Goal: Task Accomplishment & Management: Manage account settings

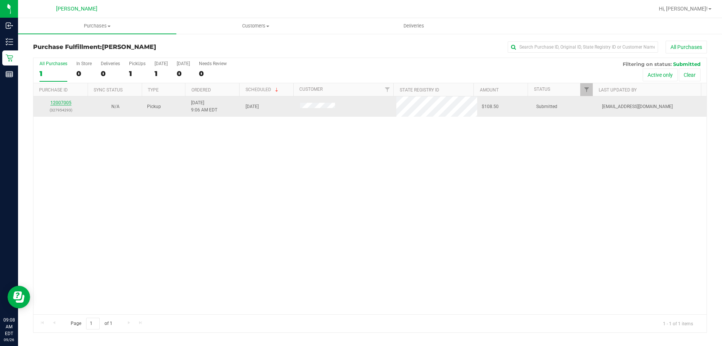
click at [61, 105] on link "12007005" at bounding box center [60, 102] width 21 height 5
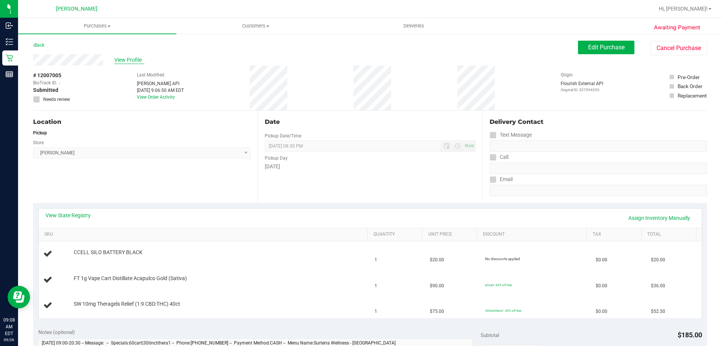
click at [132, 56] on span "View Profile" at bounding box center [129, 60] width 30 height 8
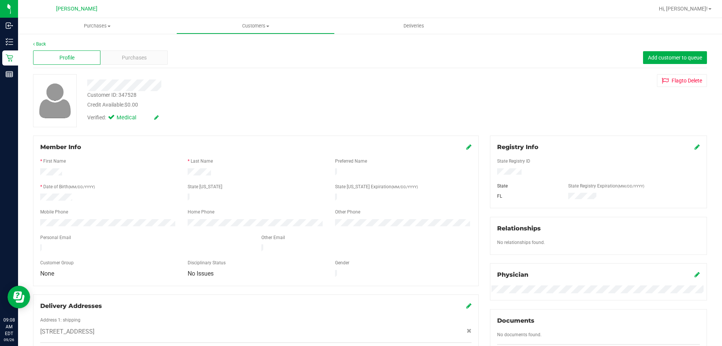
click at [352, 146] on icon at bounding box center [697, 147] width 5 height 6
click at [352, 148] on icon at bounding box center [696, 147] width 7 height 6
click at [352, 55] on span "Add customer to queue" at bounding box center [675, 58] width 54 height 6
click at [116, 53] on div "Purchases" at bounding box center [133, 57] width 67 height 14
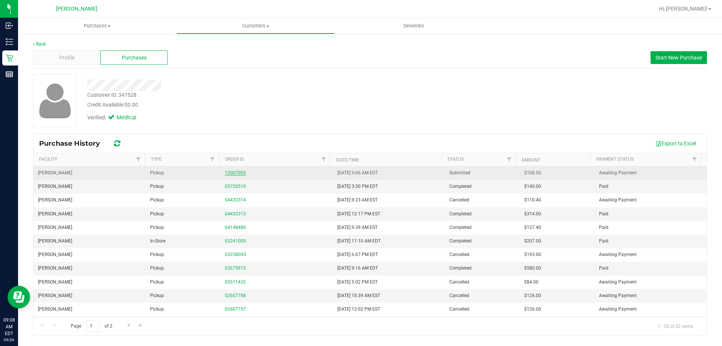
click at [236, 171] on link "12007005" at bounding box center [235, 172] width 21 height 5
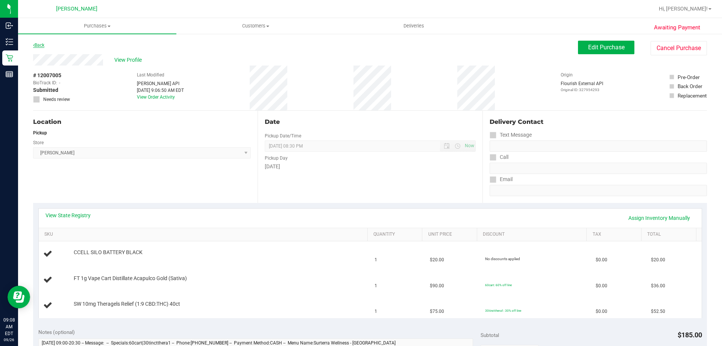
click at [44, 44] on link "Back" at bounding box center [38, 44] width 11 height 5
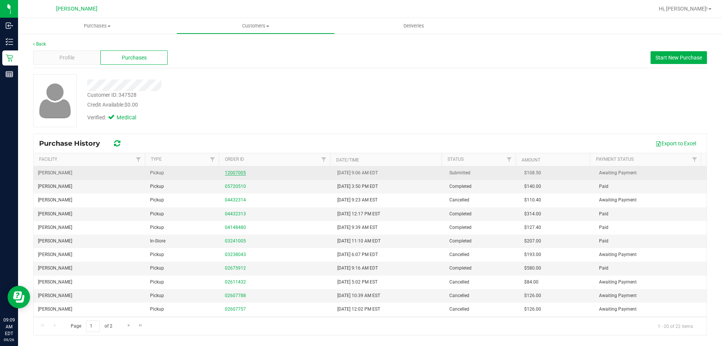
click at [238, 173] on link "12007005" at bounding box center [235, 172] width 21 height 5
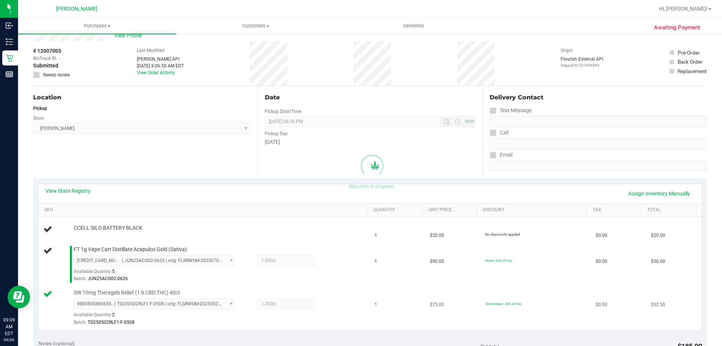
scroll to position [38, 0]
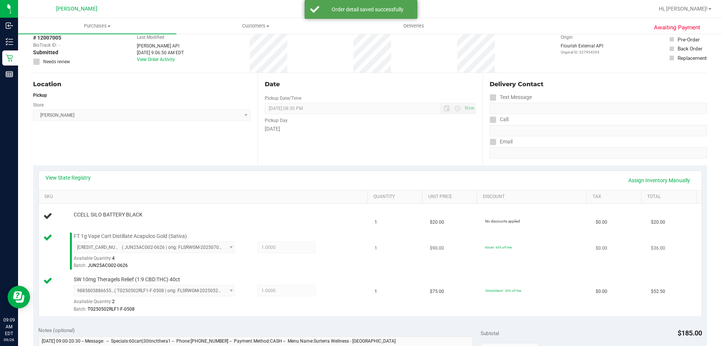
click at [345, 271] on td "FT 1g Vape Cart Distillate Acapulco Gold (Sativa) 4905831794255394 ( JUN25ACG02…" at bounding box center [205, 251] width 332 height 44
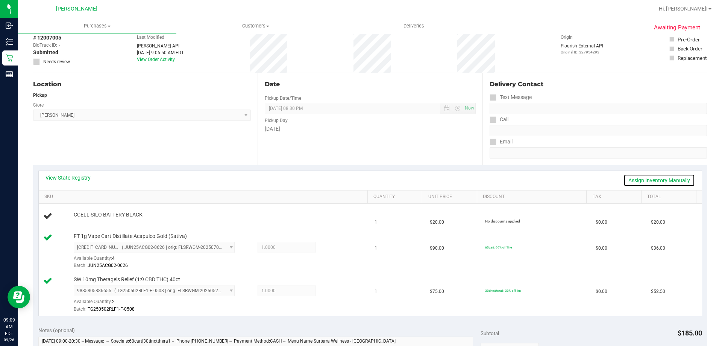
click at [352, 178] on link "Assign Inventory Manually" at bounding box center [659, 180] width 71 height 13
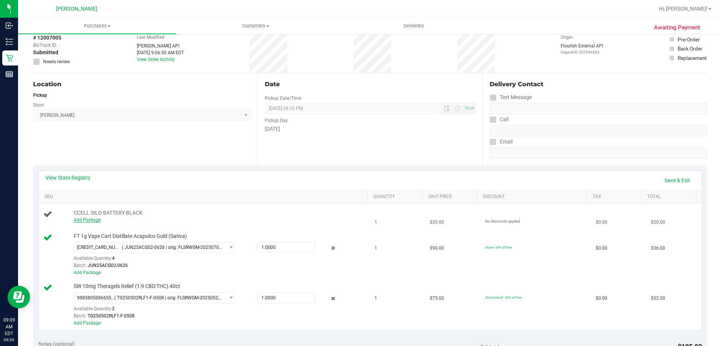
click at [86, 219] on link "Add Package" at bounding box center [87, 219] width 27 height 5
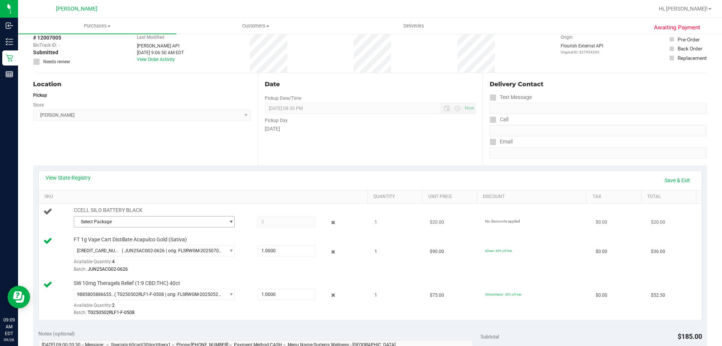
click at [127, 226] on span "Select Package" at bounding box center [149, 221] width 151 height 11
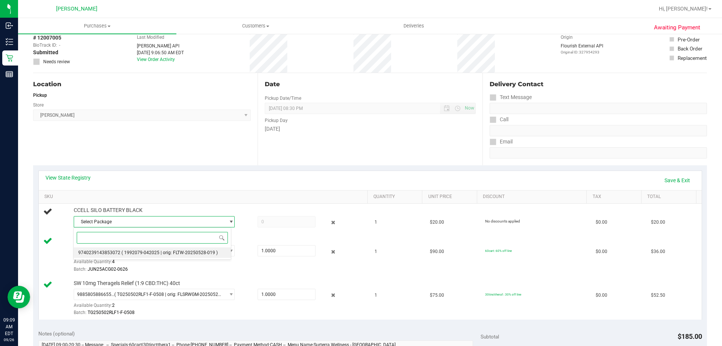
drag, startPoint x: 158, startPoint y: 254, endPoint x: 190, endPoint y: 244, distance: 34.0
click at [158, 255] on span "( 1992079-042025 | orig: FLTW-20250528-019 )" at bounding box center [169, 252] width 96 height 5
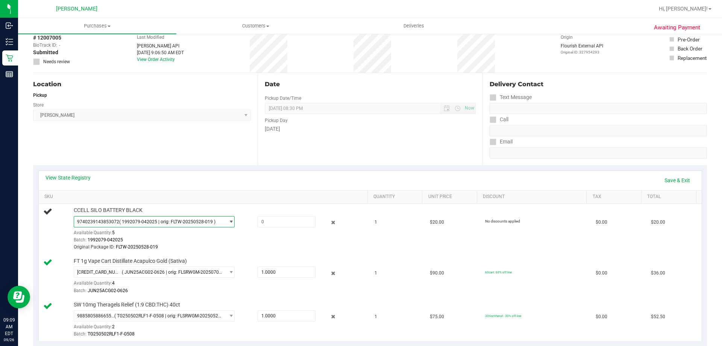
click at [291, 182] on div "View State Registry Save & Exit" at bounding box center [370, 180] width 649 height 13
click at [262, 220] on span at bounding box center [287, 221] width 58 height 11
type input "1"
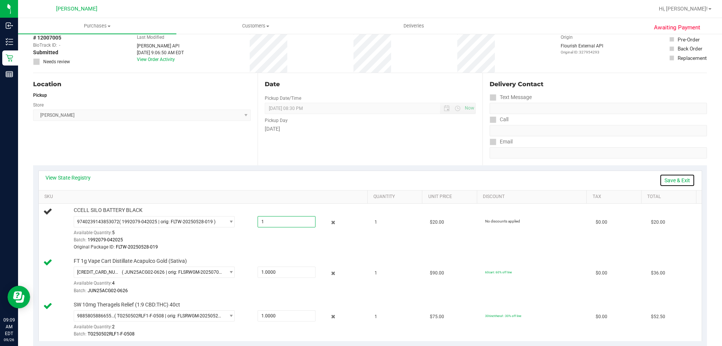
type input "1.0000"
click at [352, 181] on link "Save & Exit" at bounding box center [677, 180] width 35 height 13
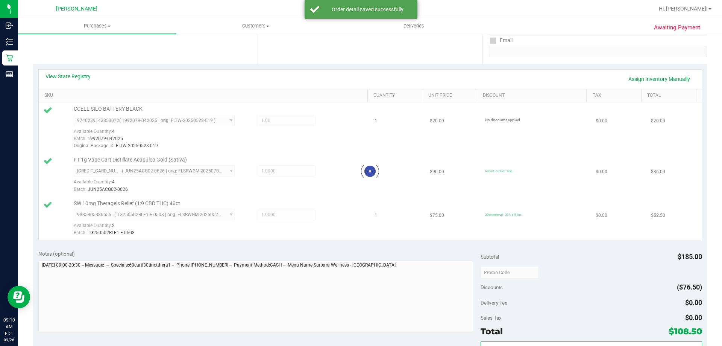
scroll to position [301, 0]
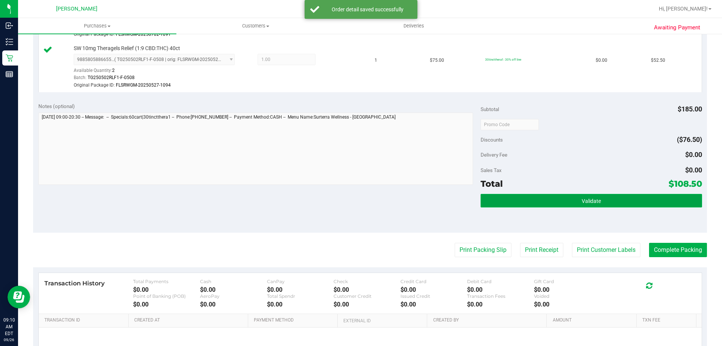
click at [352, 202] on button "Validate" at bounding box center [591, 201] width 221 height 14
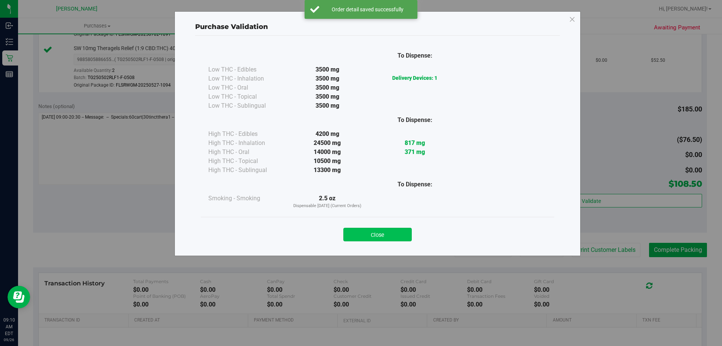
click at [352, 231] on button "Close" at bounding box center [377, 235] width 68 height 14
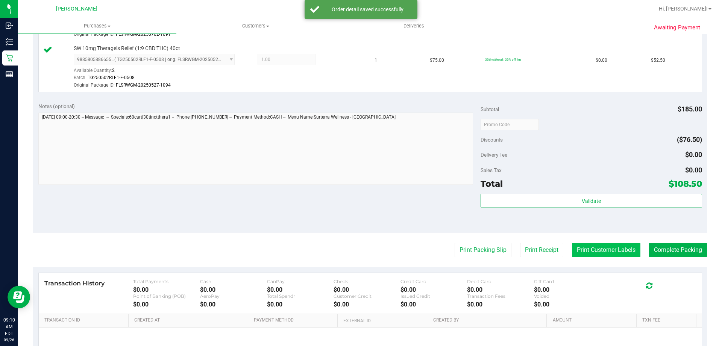
click at [352, 250] on button "Print Customer Labels" at bounding box center [606, 250] width 68 height 14
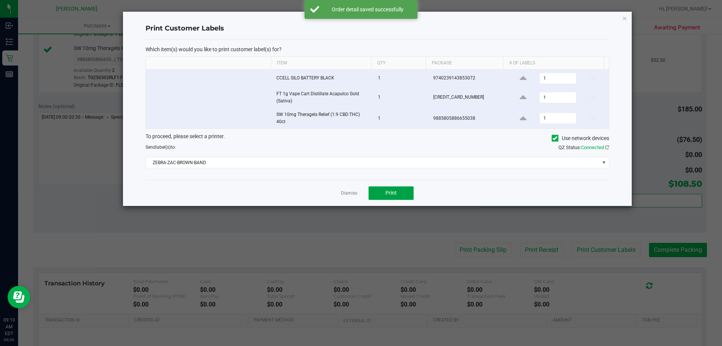
click at [352, 190] on button "Print" at bounding box center [391, 193] width 45 height 14
click at [349, 190] on link "Dismiss" at bounding box center [349, 193] width 16 height 6
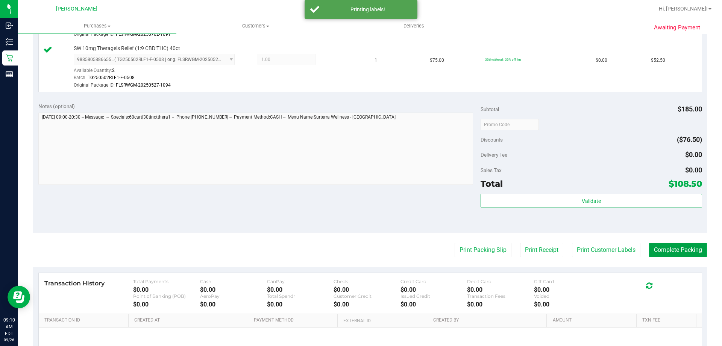
click at [352, 246] on button "Complete Packing" at bounding box center [678, 250] width 58 height 14
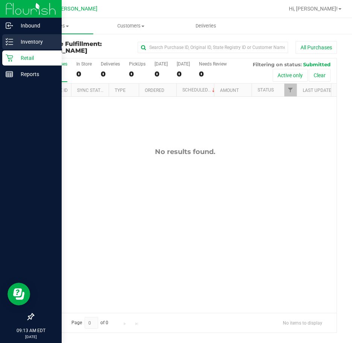
click at [9, 42] on icon at bounding box center [10, 42] width 8 height 8
click at [26, 41] on p "Inventory" at bounding box center [35, 41] width 45 height 9
click at [26, 57] on p "Retail" at bounding box center [35, 57] width 45 height 9
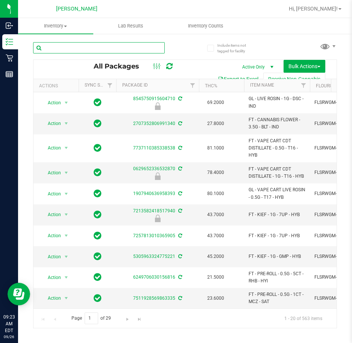
click at [50, 44] on input "text" at bounding box center [99, 47] width 132 height 11
type input "wbv"
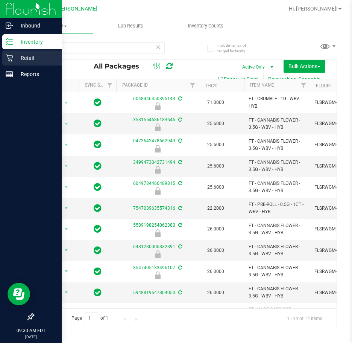
click at [18, 59] on p "Retail" at bounding box center [35, 57] width 45 height 9
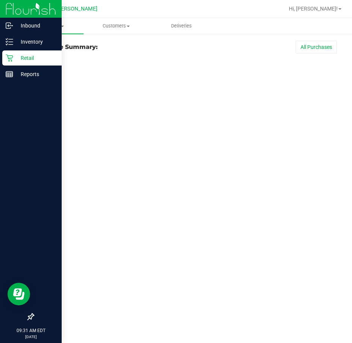
click at [29, 60] on p "Retail" at bounding box center [35, 57] width 45 height 9
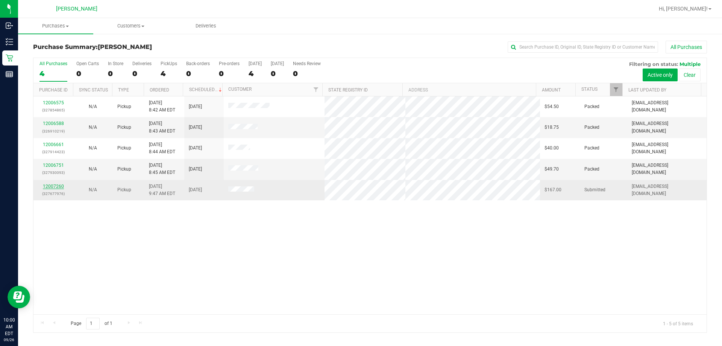
click at [48, 185] on link "12007260" at bounding box center [53, 186] width 21 height 5
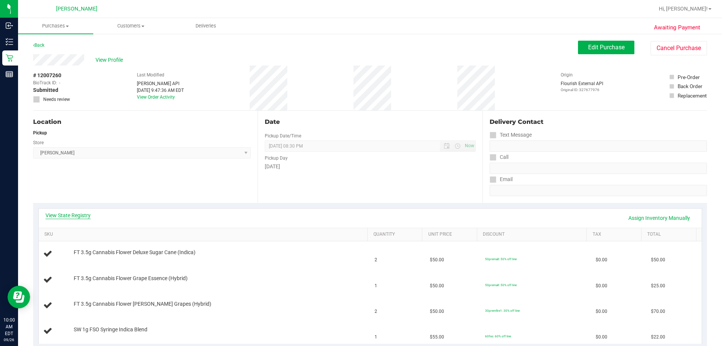
click at [51, 215] on link "View State Registry" at bounding box center [68, 215] width 45 height 8
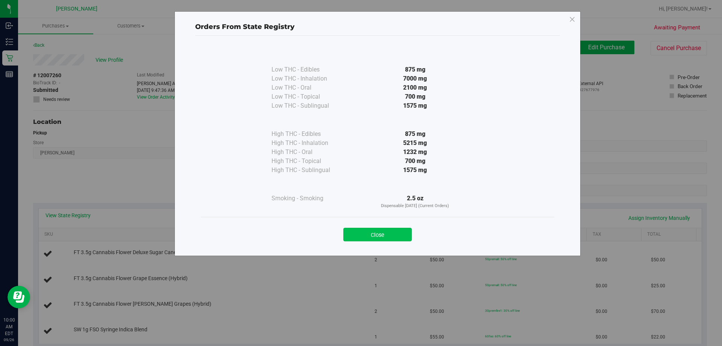
click at [352, 231] on button "Close" at bounding box center [377, 235] width 68 height 14
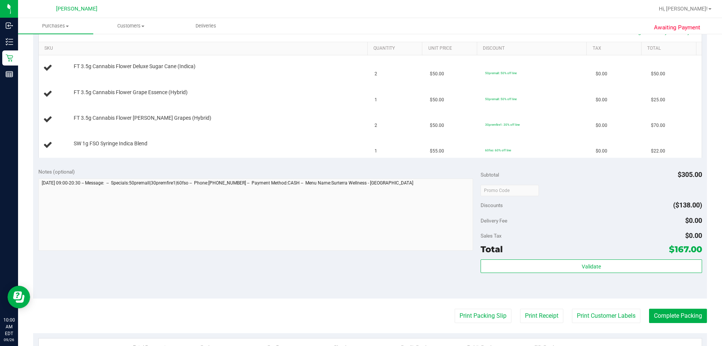
scroll to position [226, 0]
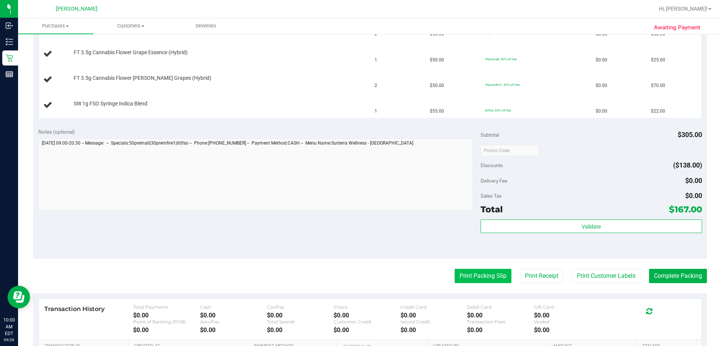
click at [352, 273] on button "Print Packing Slip" at bounding box center [483, 276] width 57 height 14
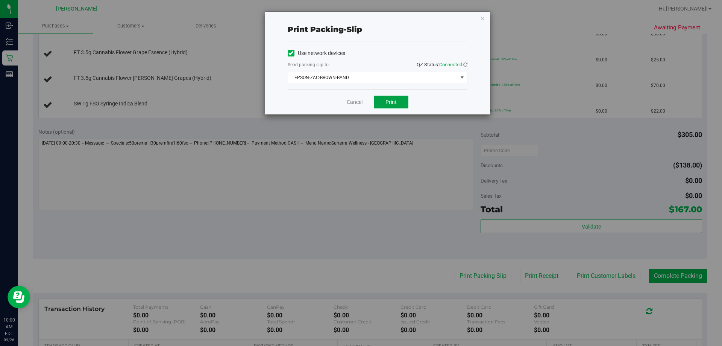
click at [352, 99] on button "Print" at bounding box center [391, 102] width 35 height 13
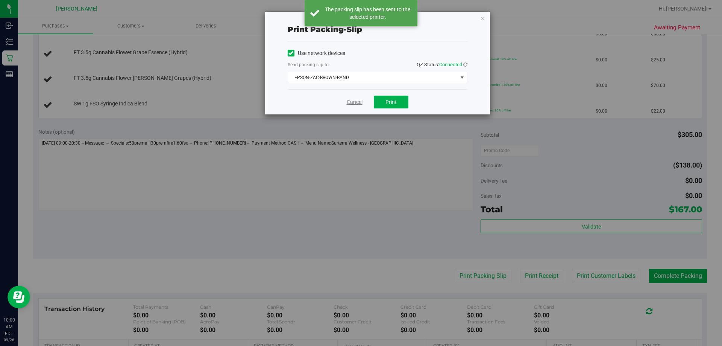
click at [350, 100] on link "Cancel" at bounding box center [355, 102] width 16 height 8
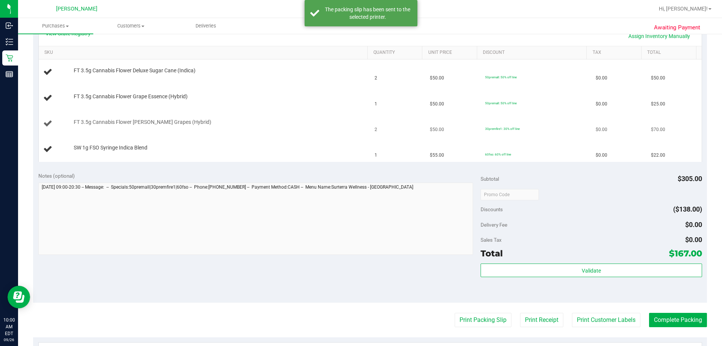
scroll to position [113, 0]
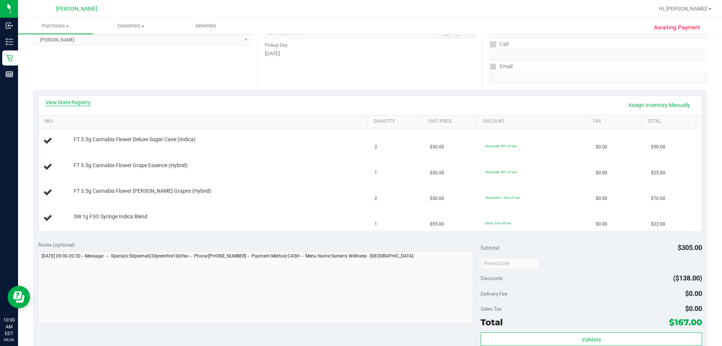
click at [65, 99] on link "View State Registry" at bounding box center [68, 103] width 45 height 8
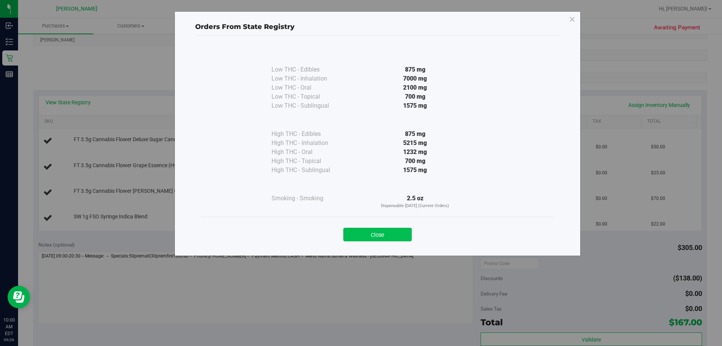
click at [352, 235] on button "Close" at bounding box center [377, 235] width 68 height 14
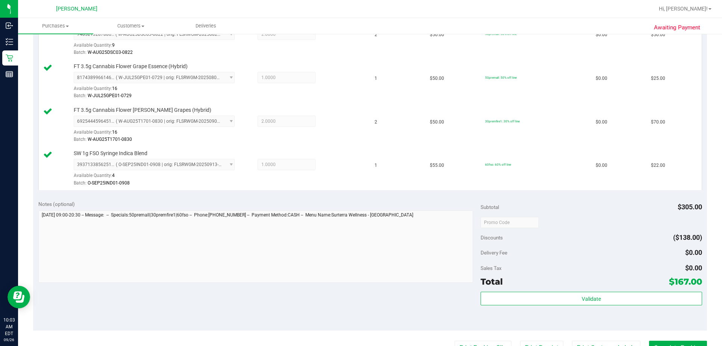
scroll to position [226, 0]
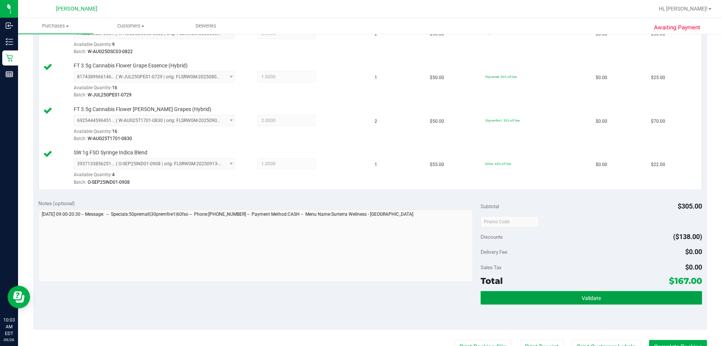
click at [352, 300] on button "Validate" at bounding box center [591, 298] width 221 height 14
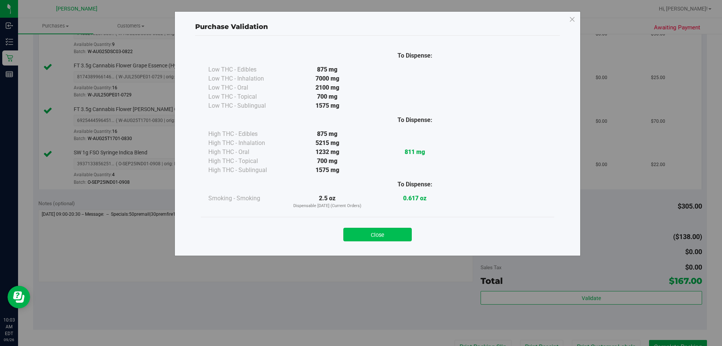
click at [352, 240] on button "Close" at bounding box center [377, 235] width 68 height 14
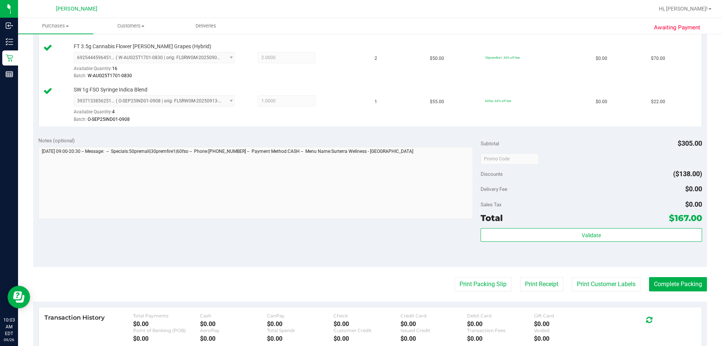
scroll to position [319, 0]
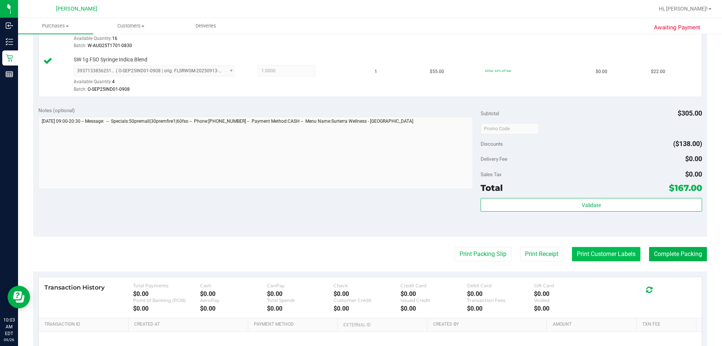
click at [352, 252] on button "Print Customer Labels" at bounding box center [606, 254] width 68 height 14
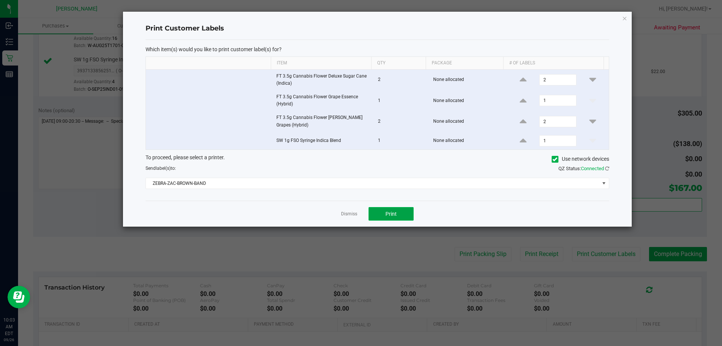
click at [352, 216] on button "Print" at bounding box center [391, 214] width 45 height 14
click at [352, 20] on icon "button" at bounding box center [624, 18] width 5 height 9
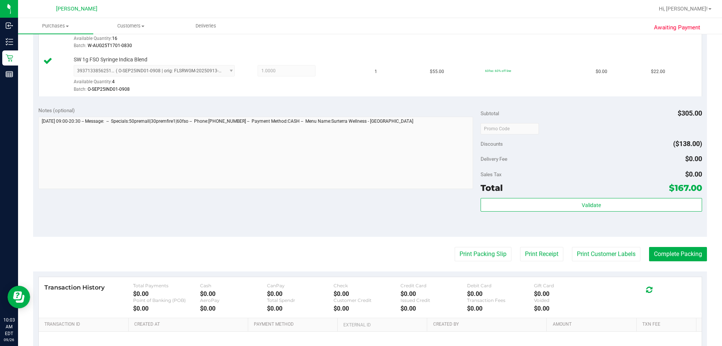
click at [352, 196] on div "Subtotal $305.00 Discounts ($138.00) Delivery Fee $0.00 Sales Tax $0.00 Total $…" at bounding box center [591, 168] width 221 height 125
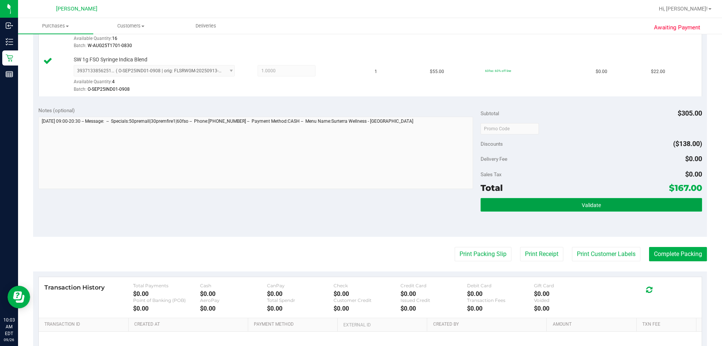
click at [352, 202] on span "Validate" at bounding box center [591, 205] width 19 height 6
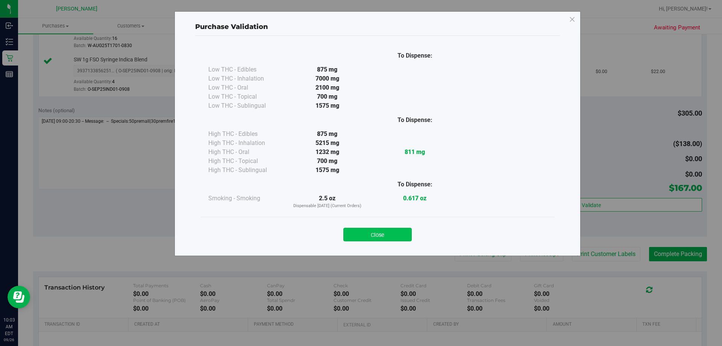
click at [352, 233] on button "Close" at bounding box center [377, 235] width 68 height 14
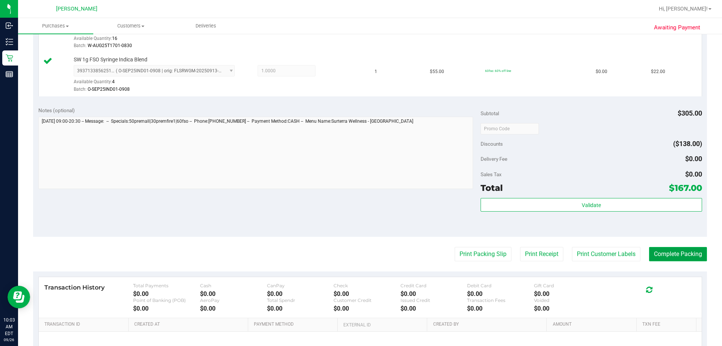
click at [352, 256] on button "Complete Packing" at bounding box center [678, 254] width 58 height 14
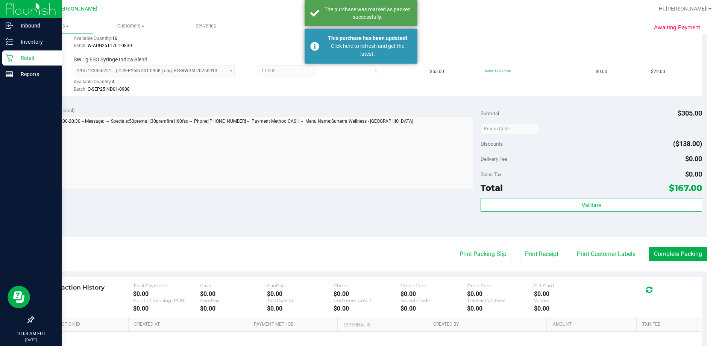
click at [17, 61] on p "Retail" at bounding box center [35, 57] width 45 height 9
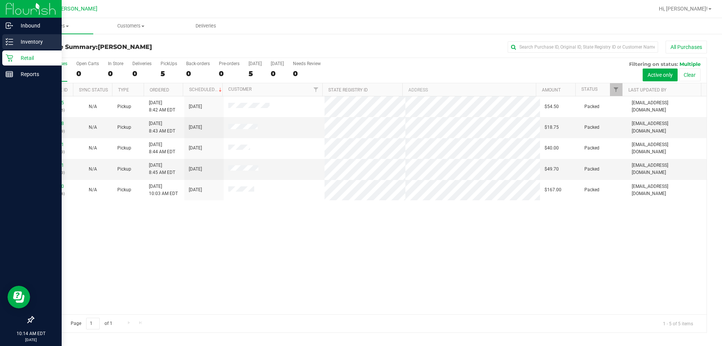
click at [27, 39] on p "Inventory" at bounding box center [35, 41] width 45 height 9
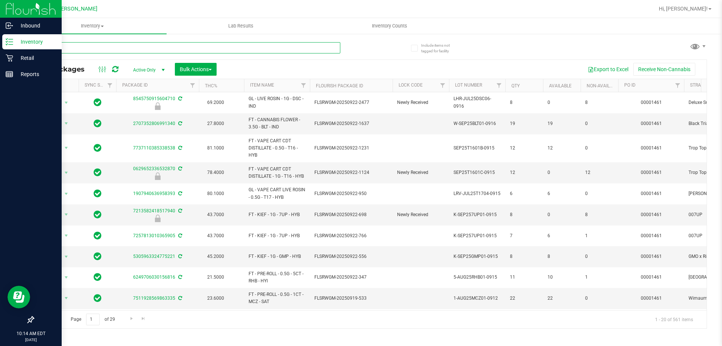
click at [105, 50] on input "text" at bounding box center [186, 47] width 307 height 11
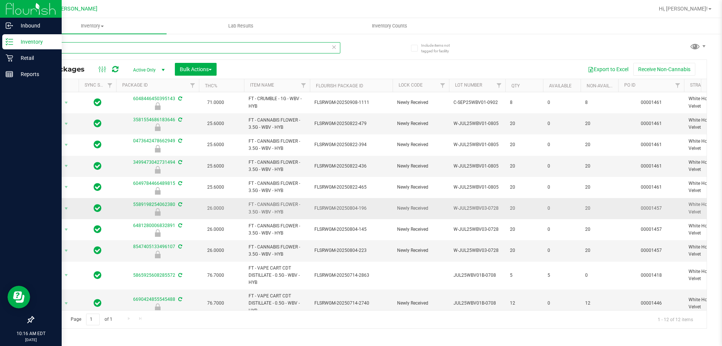
type input "w"
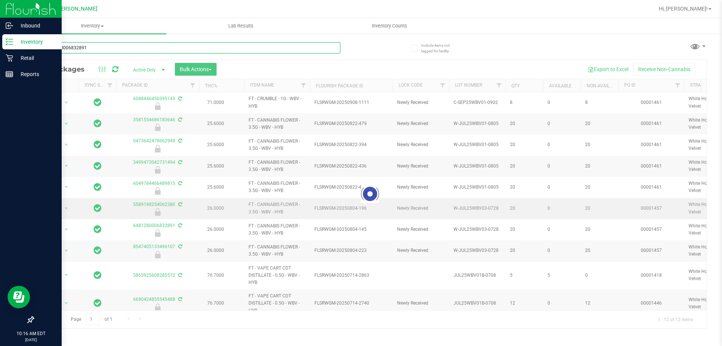
type input "6481280006832891"
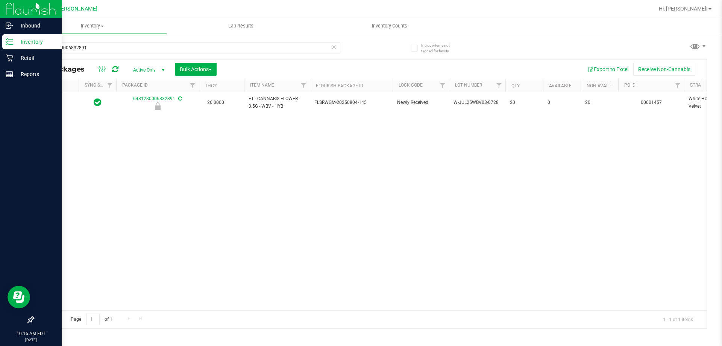
click at [56, 105] on div at bounding box center [56, 102] width 36 height 7
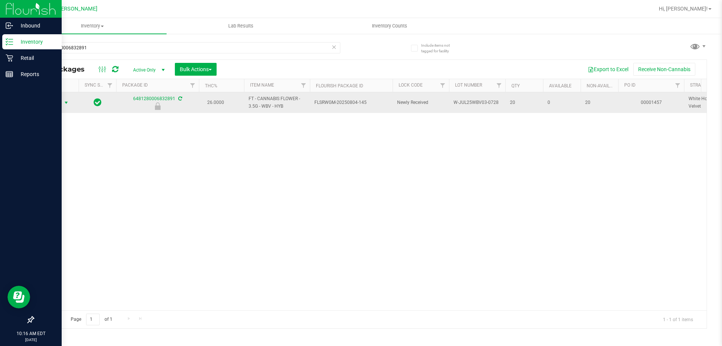
click at [60, 103] on span "Action" at bounding box center [51, 102] width 20 height 11
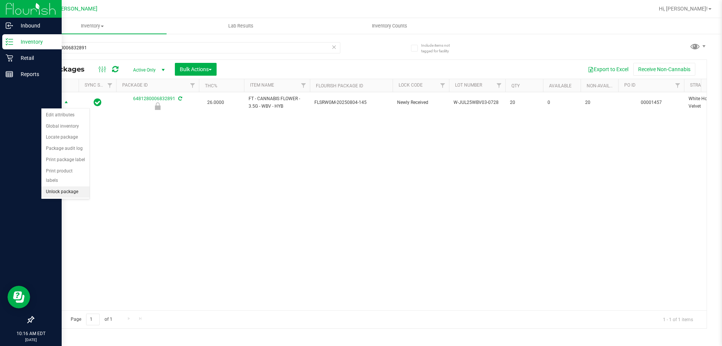
click at [56, 186] on li "Unlock package" at bounding box center [65, 191] width 48 height 11
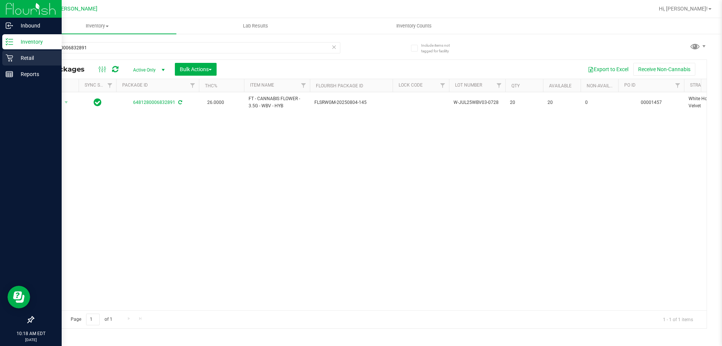
click at [29, 61] on p "Retail" at bounding box center [35, 57] width 45 height 9
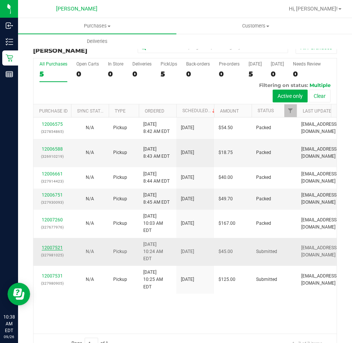
click at [49, 245] on link "12007521" at bounding box center [52, 247] width 21 height 5
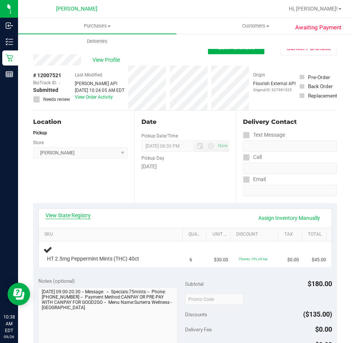
click at [75, 216] on link "View State Registry" at bounding box center [68, 215] width 45 height 8
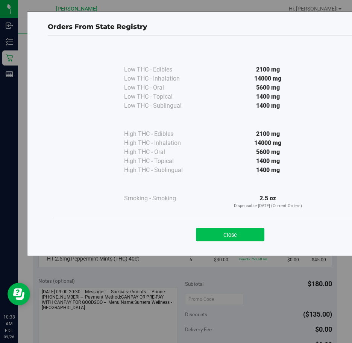
click at [234, 237] on button "Close" at bounding box center [230, 235] width 68 height 14
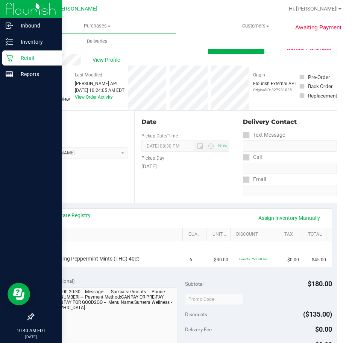
click at [12, 56] on icon at bounding box center [10, 58] width 8 height 8
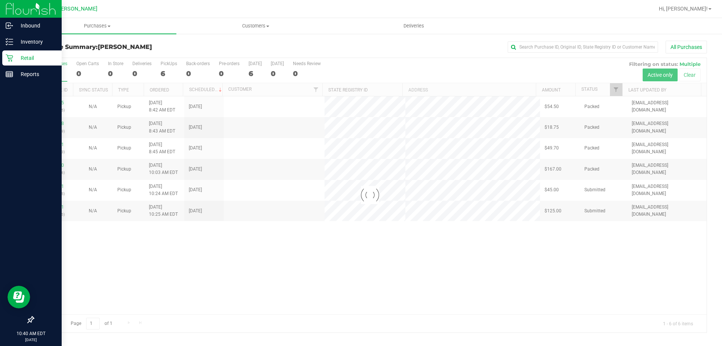
click at [17, 62] on p "Retail" at bounding box center [35, 57] width 45 height 9
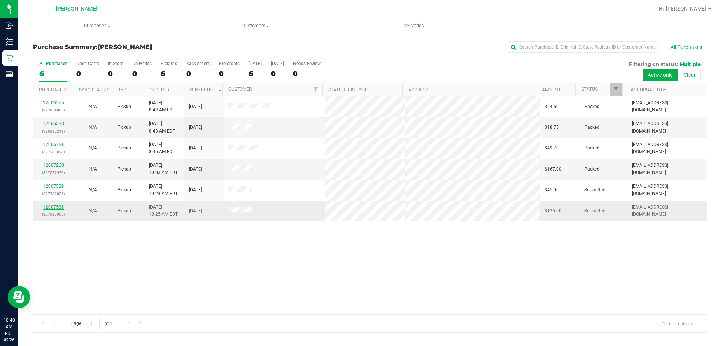
click at [50, 207] on link "12007531" at bounding box center [53, 206] width 21 height 5
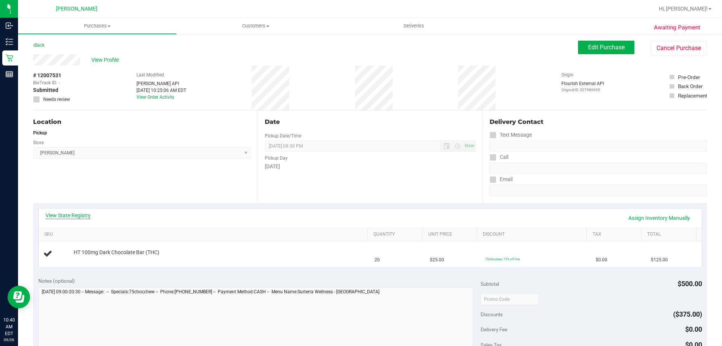
click at [74, 213] on link "View State Registry" at bounding box center [68, 215] width 45 height 8
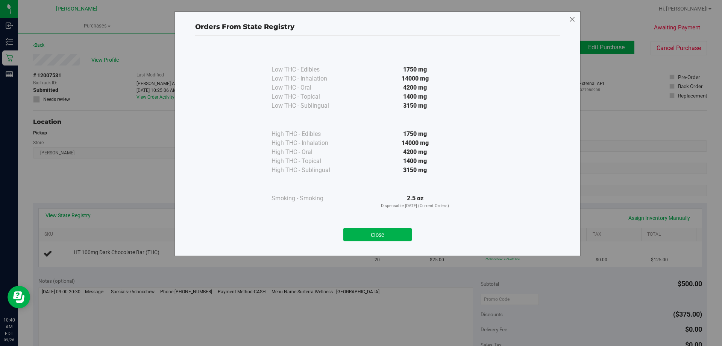
click at [352, 18] on icon at bounding box center [572, 20] width 7 height 12
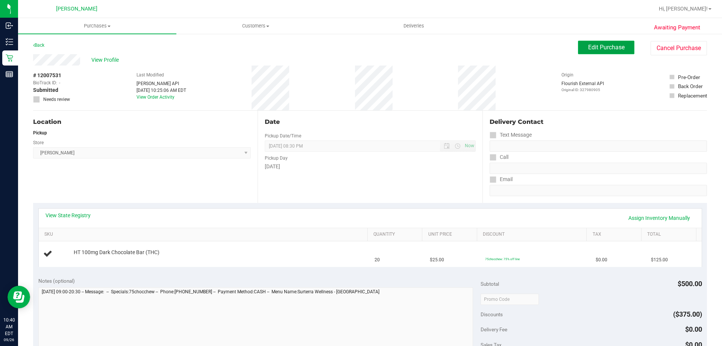
drag, startPoint x: 599, startPoint y: 47, endPoint x: 595, endPoint y: 47, distance: 4.9
click at [352, 48] on span "Edit Purchase" at bounding box center [606, 47] width 36 height 7
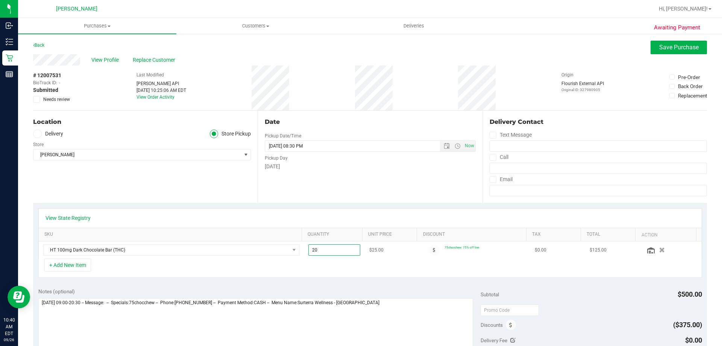
click at [324, 252] on span "20.00 20" at bounding box center [334, 249] width 52 height 11
type input "2"
type input "18"
type input "18.00"
click at [352, 49] on span "Save Purchase" at bounding box center [678, 47] width 39 height 7
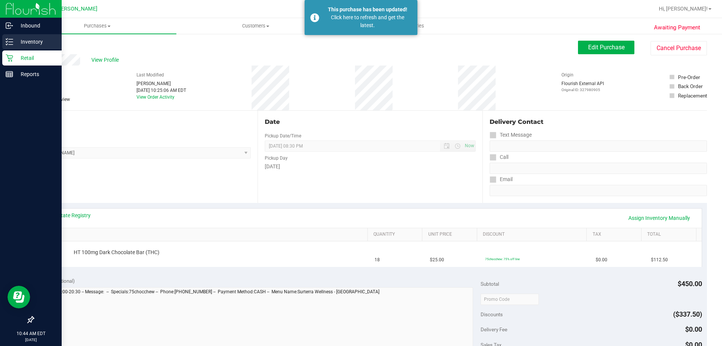
click at [15, 49] on link "Inventory" at bounding box center [31, 42] width 62 height 16
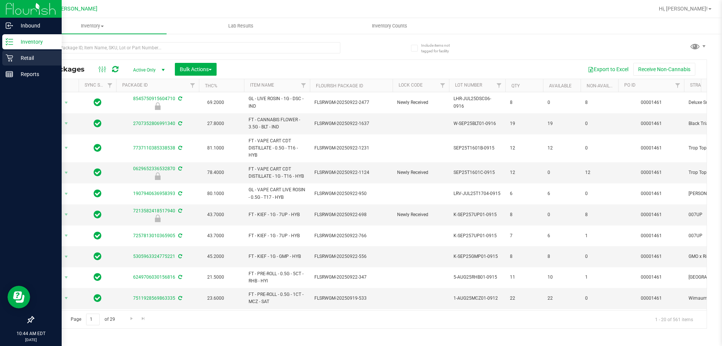
click at [21, 61] on p "Retail" at bounding box center [35, 57] width 45 height 9
